Goal: Transaction & Acquisition: Purchase product/service

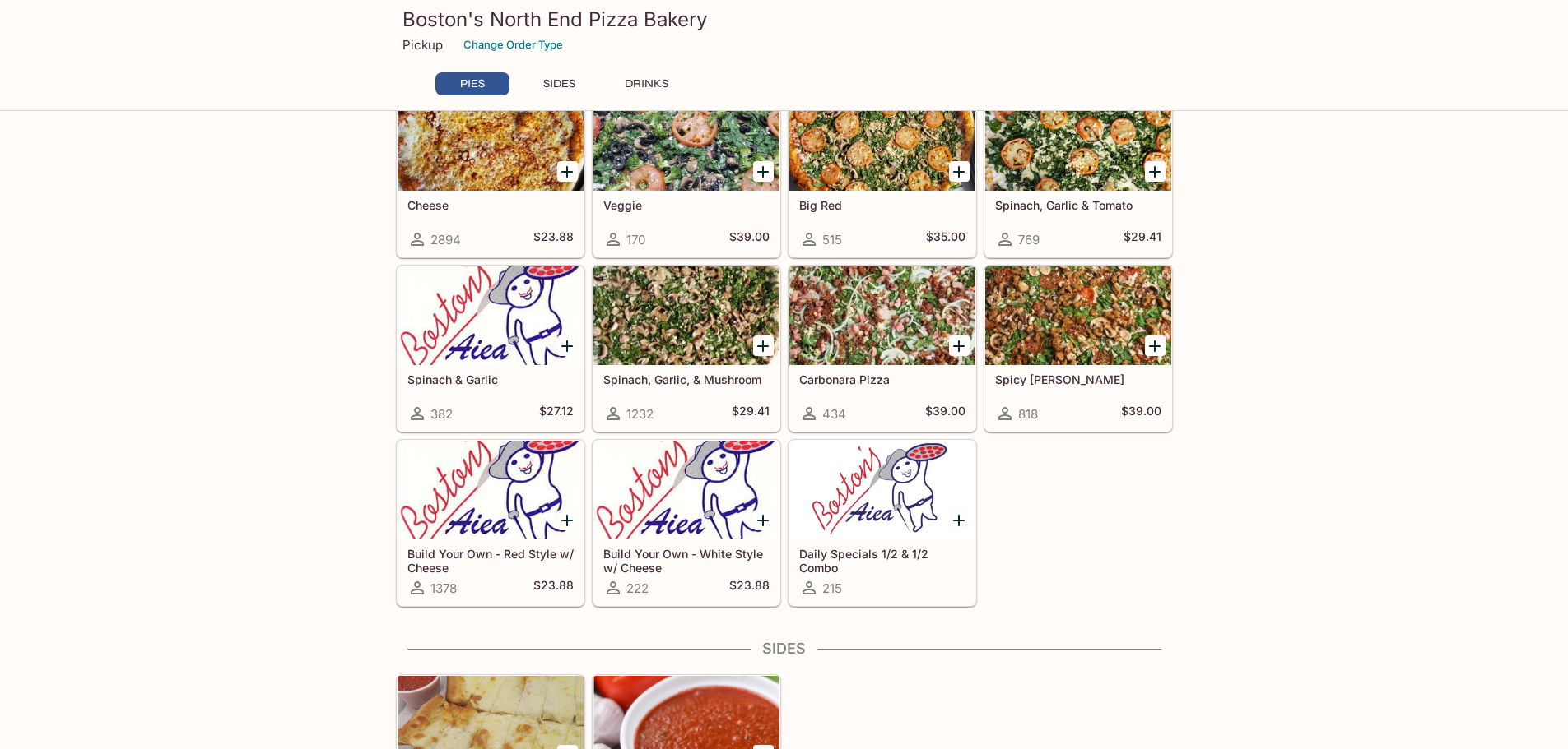
scroll to position [427, 0]
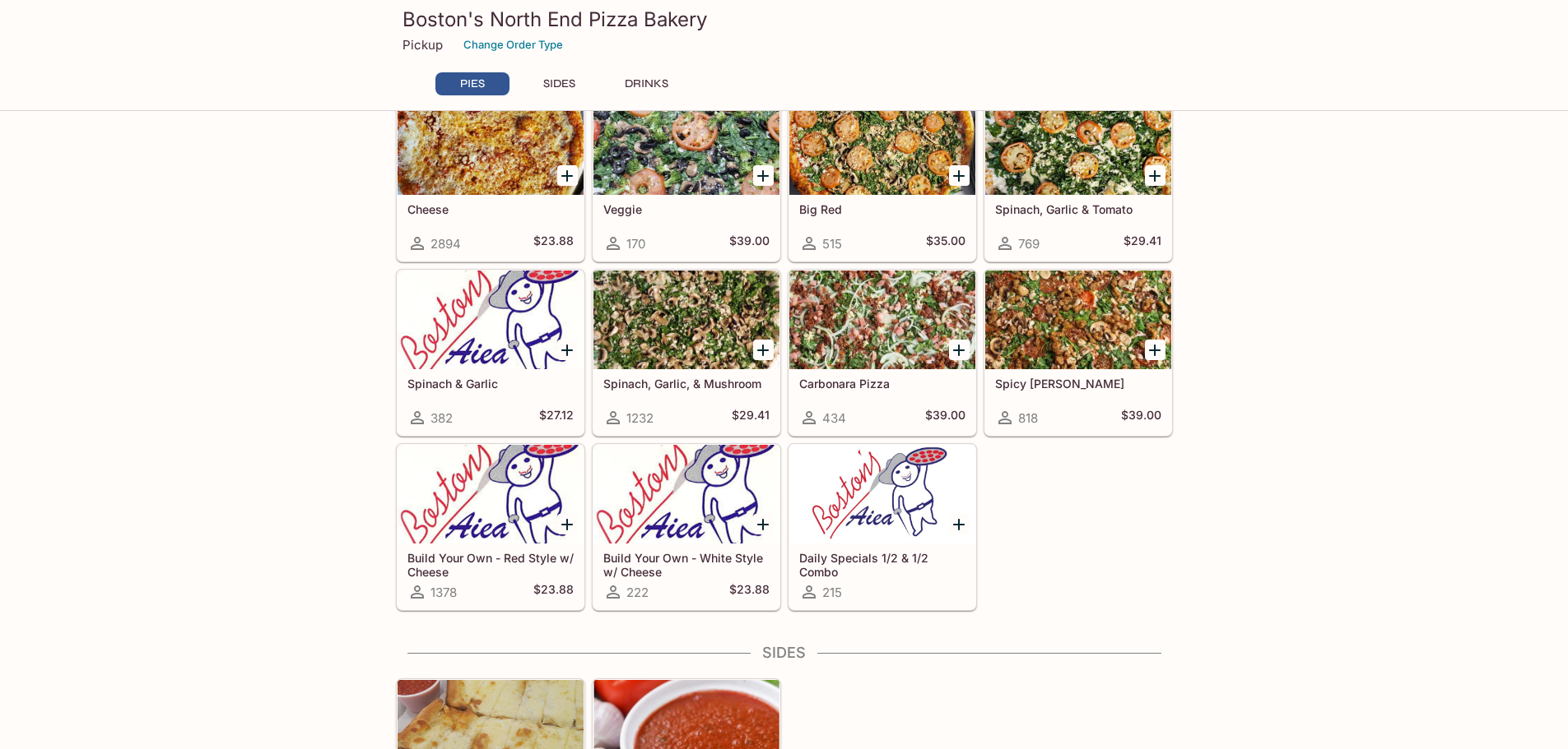
click at [1063, 327] on div at bounding box center [1078, 320] width 186 height 98
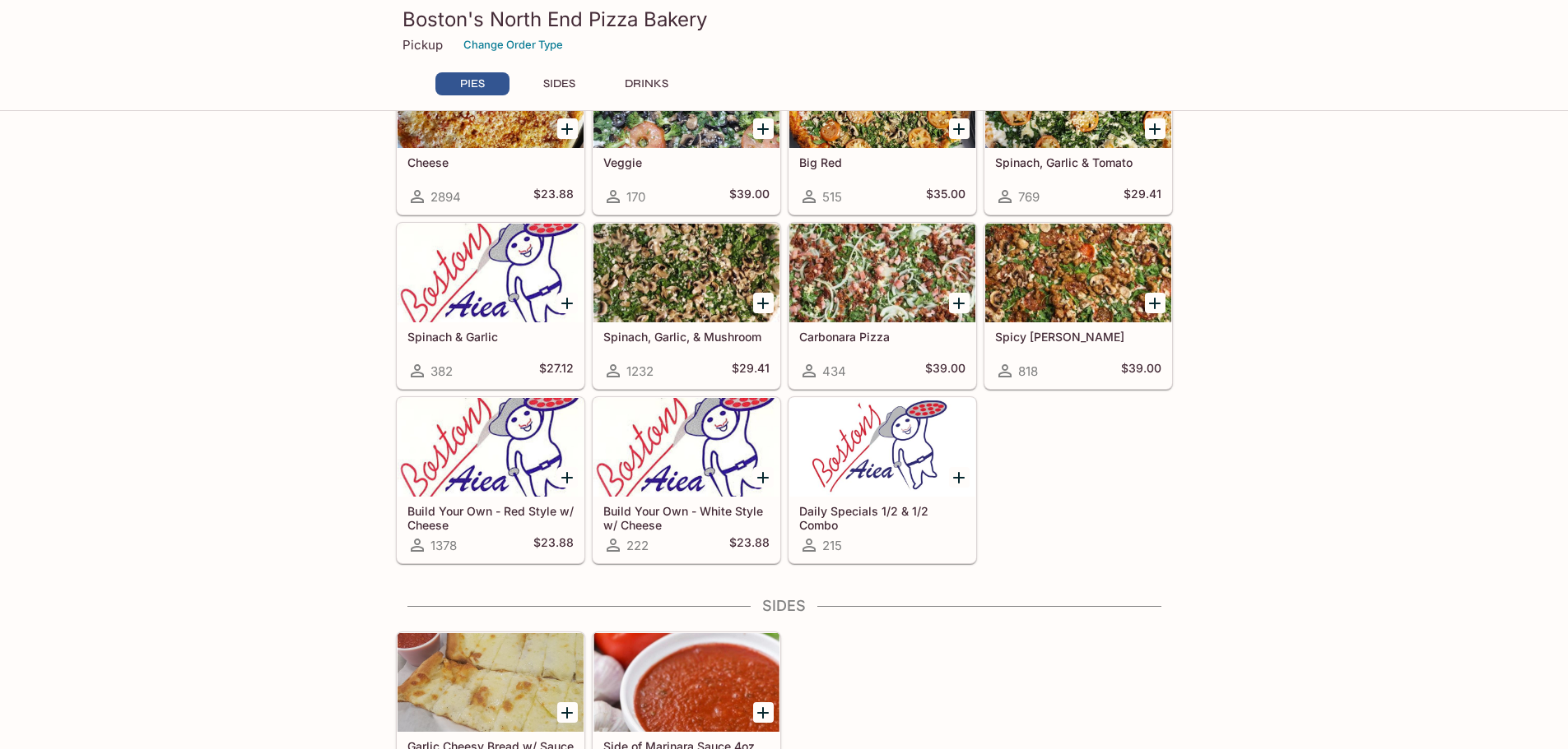
scroll to position [494, 0]
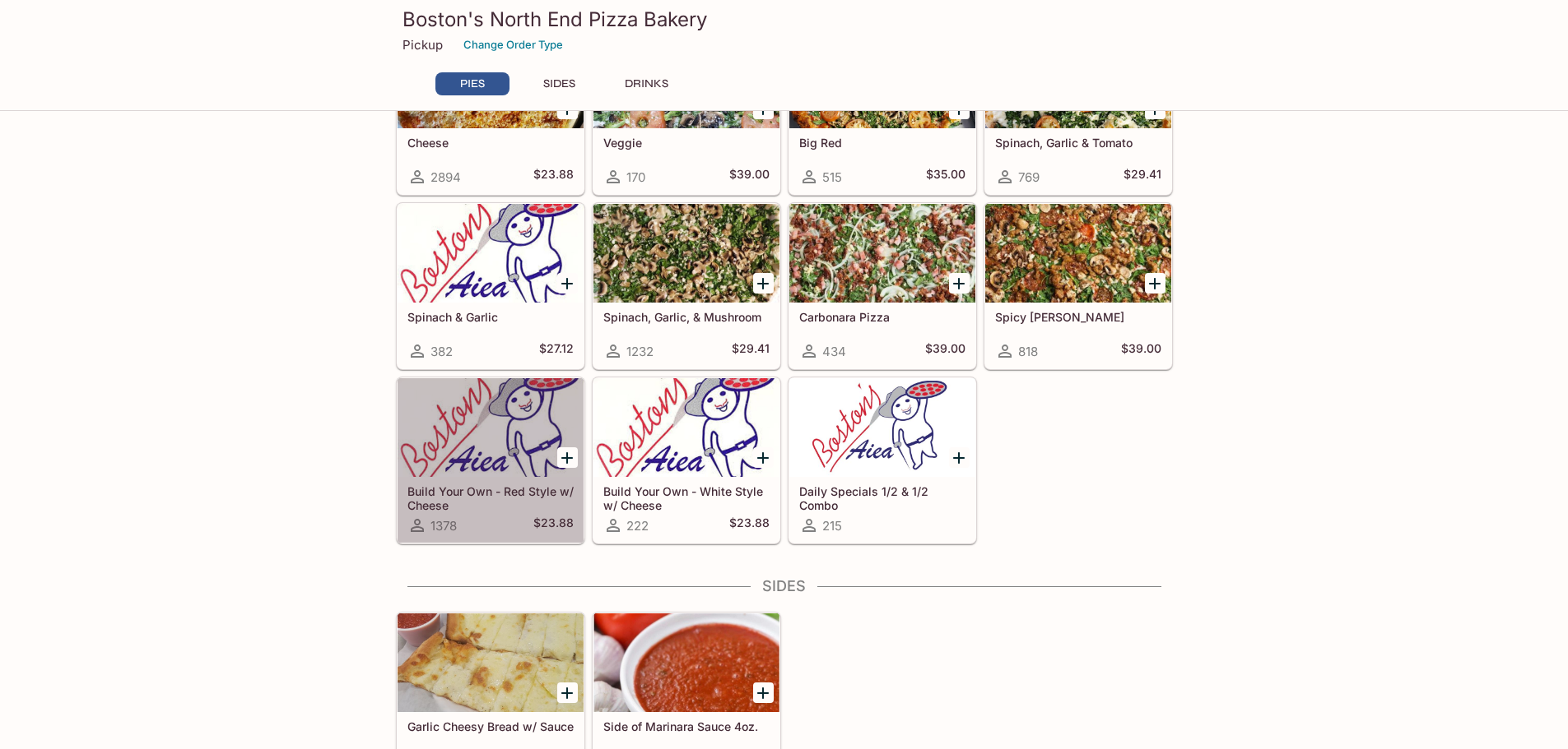
click at [498, 459] on div at bounding box center [490, 427] width 186 height 98
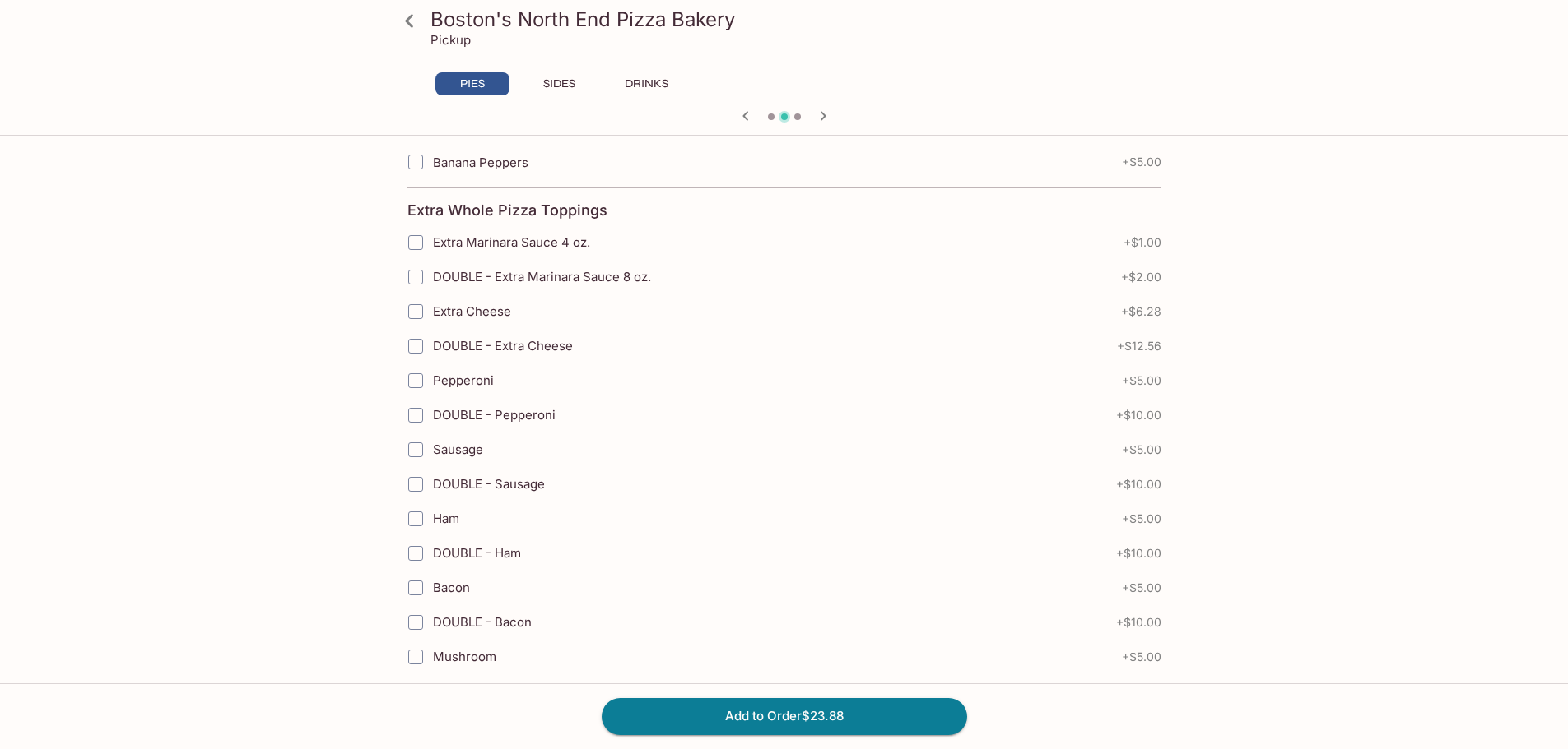
scroll to position [1070, 0]
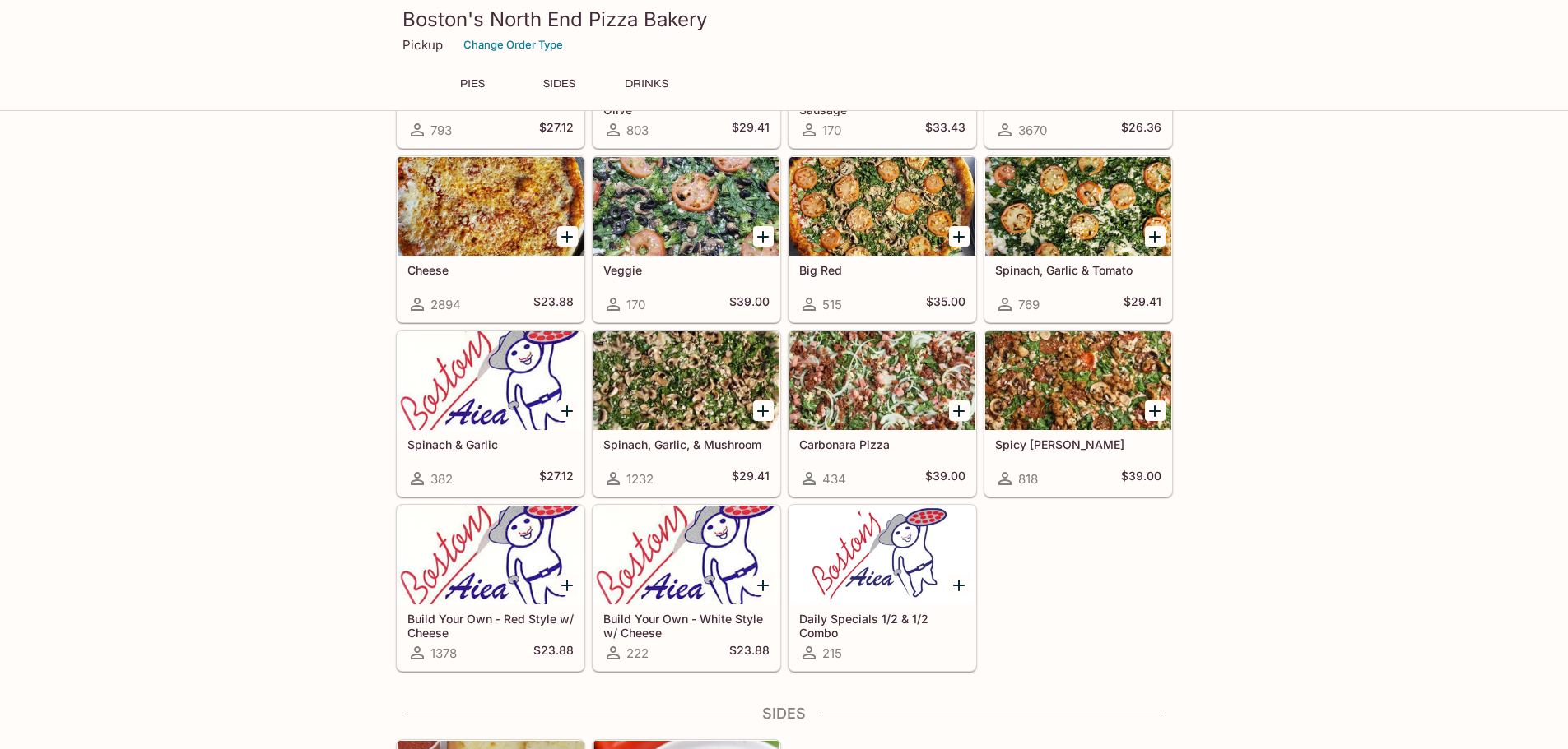
scroll to position [279, 0]
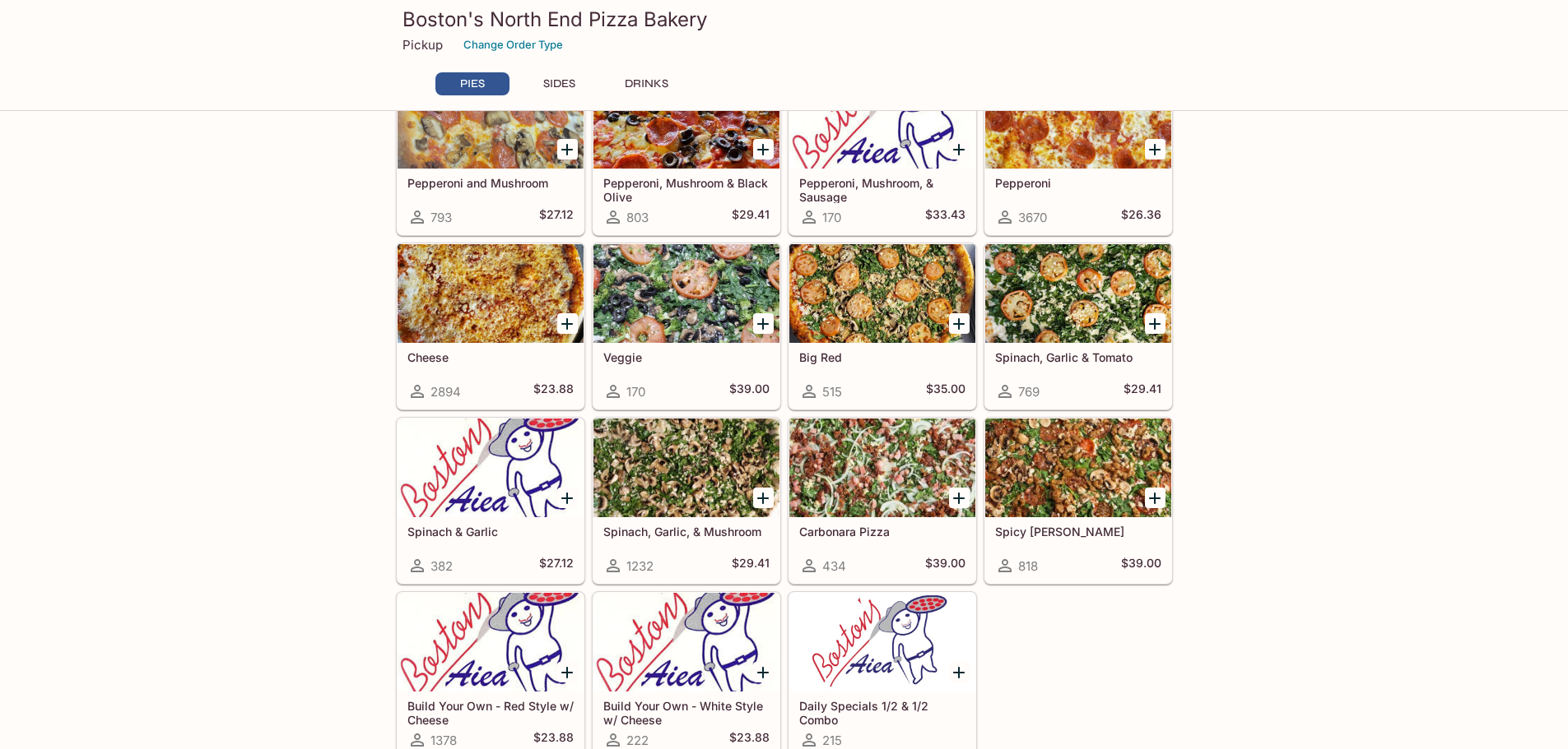
click at [1252, 374] on div "PIES 10 Paper Plates & 10 Napkins 945 $1.00 Boston Special 2047 $38.00 Meat Lov…" at bounding box center [784, 719] width 1568 height 1719
click at [1245, 193] on div "PIES 10 Paper Plates & 10 Napkins 945 $1.00 Boston Special 2047 $38.00 Meat Lov…" at bounding box center [784, 719] width 1568 height 1719
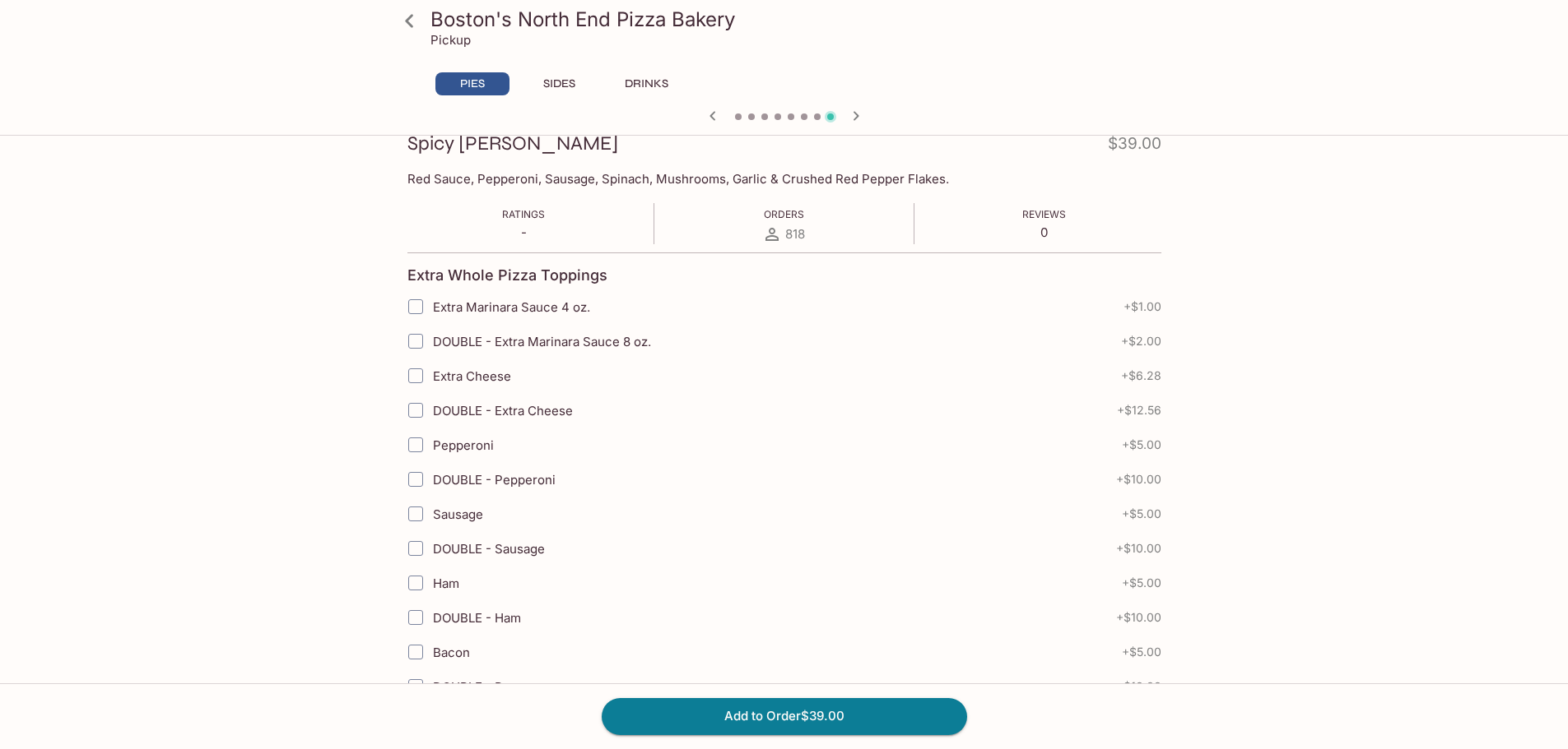
scroll to position [247, 0]
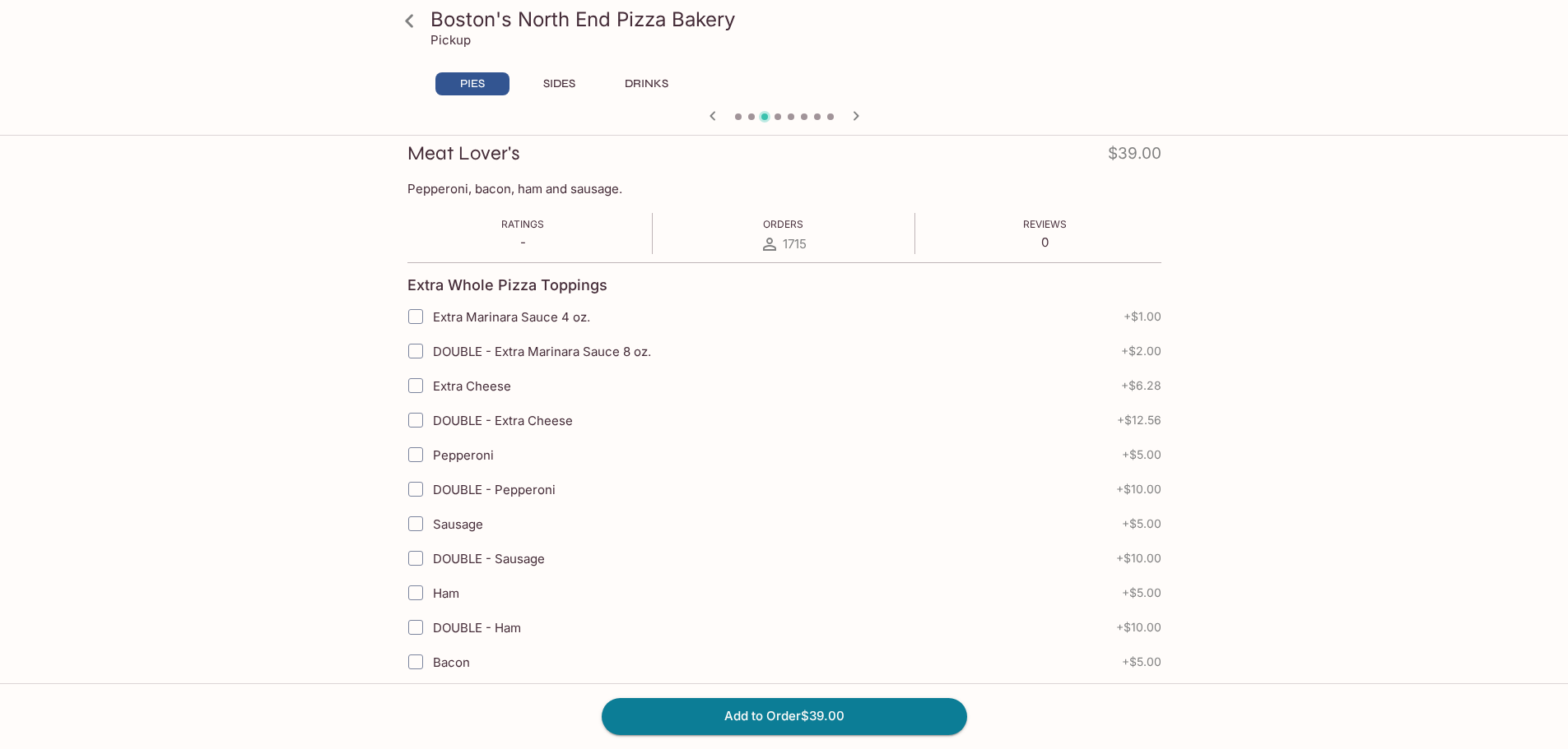
scroll to position [247, 0]
